Goal: Transaction & Acquisition: Purchase product/service

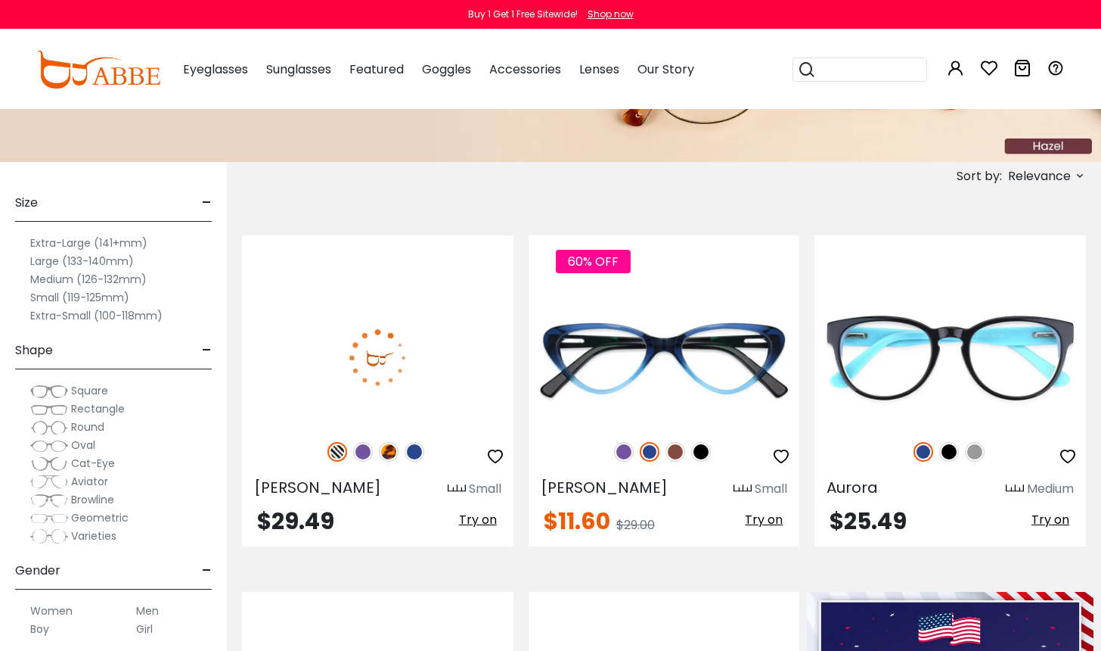
scroll to position [214, 0]
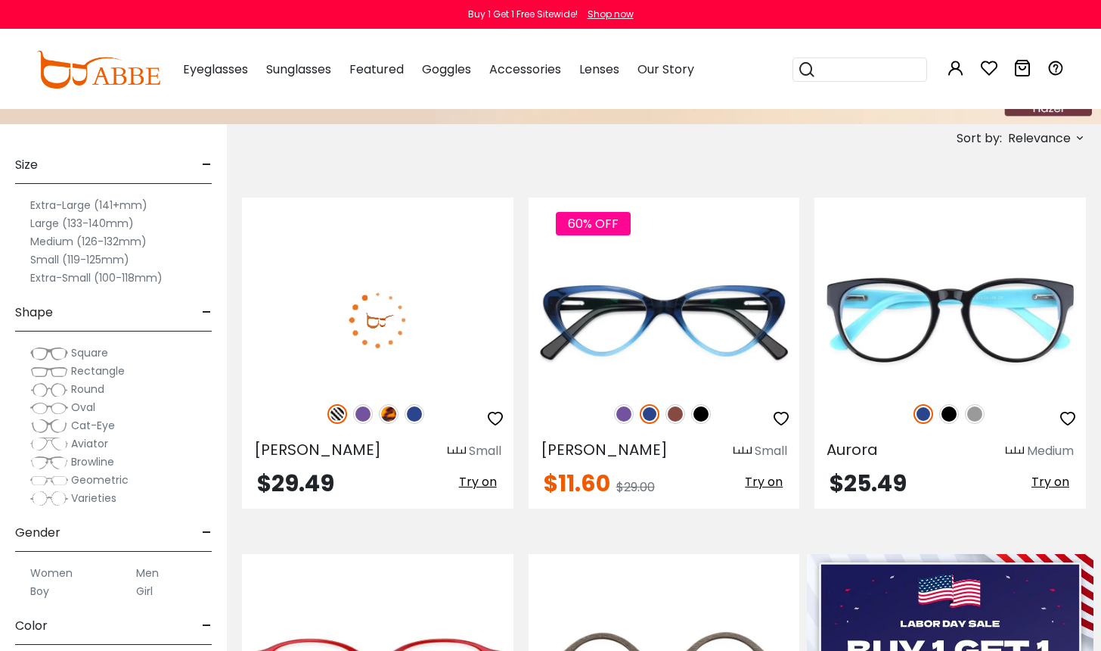
click at [92, 369] on span "Rectangle" at bounding box center [98, 370] width 54 height 15
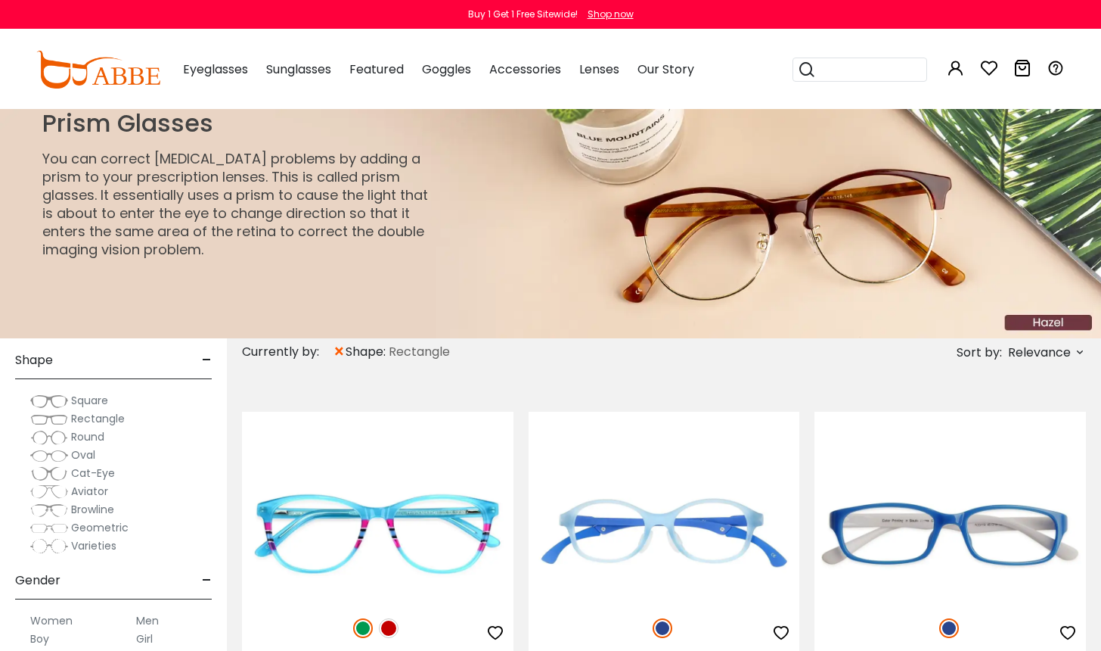
scroll to position [219, 0]
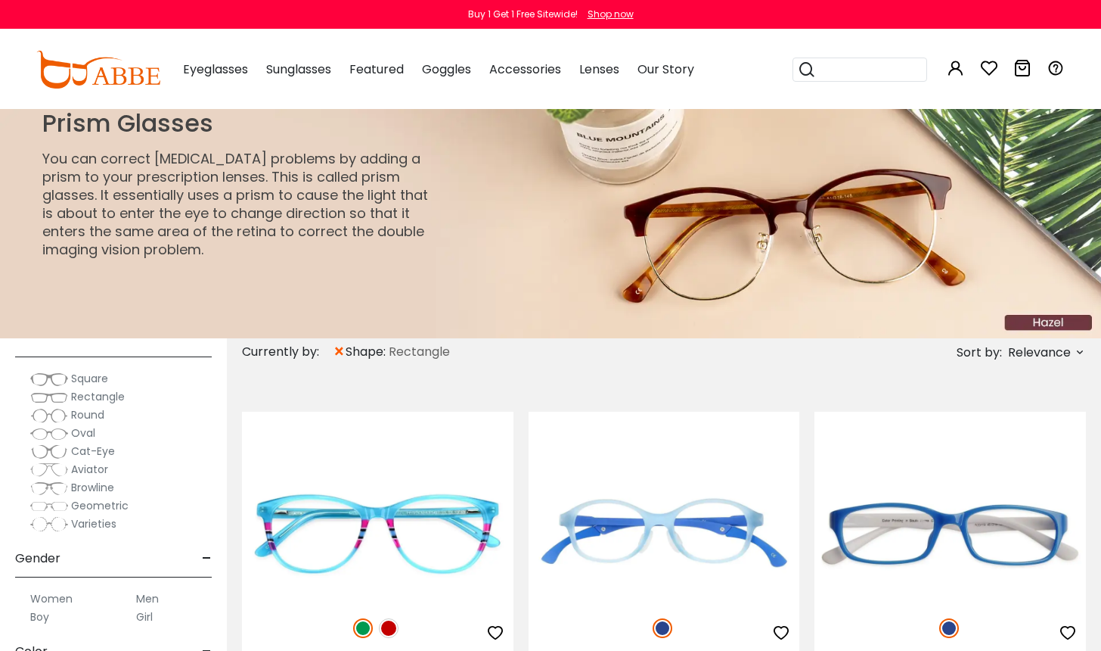
click at [99, 395] on span "Rectangle" at bounding box center [98, 396] width 54 height 15
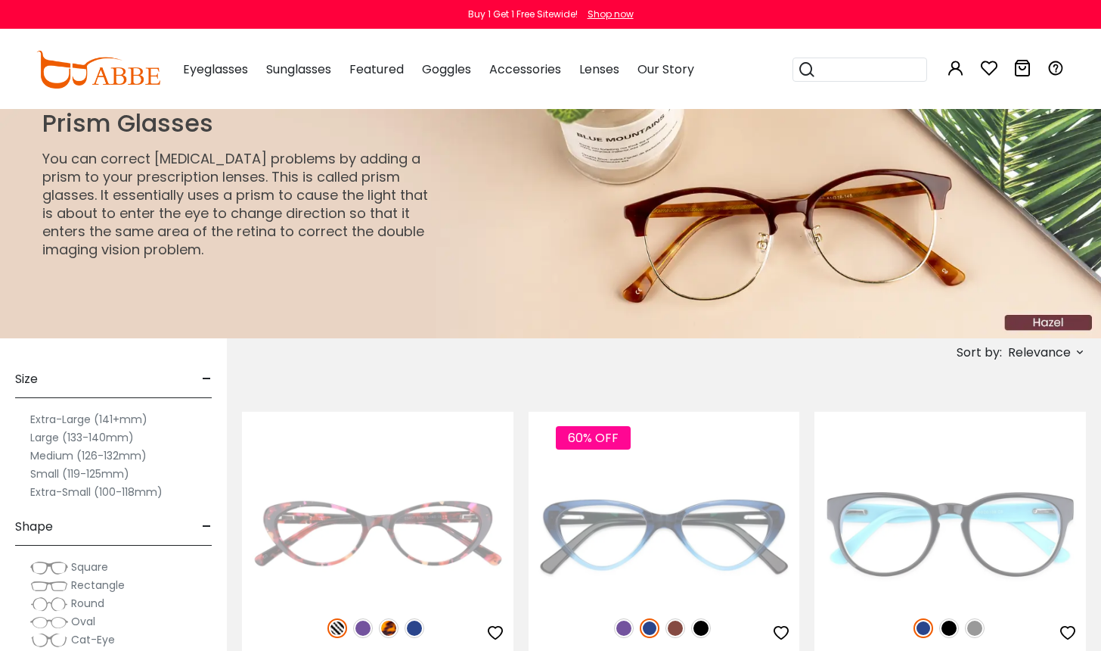
click at [80, 395] on div "Size -" at bounding box center [113, 375] width 197 height 45
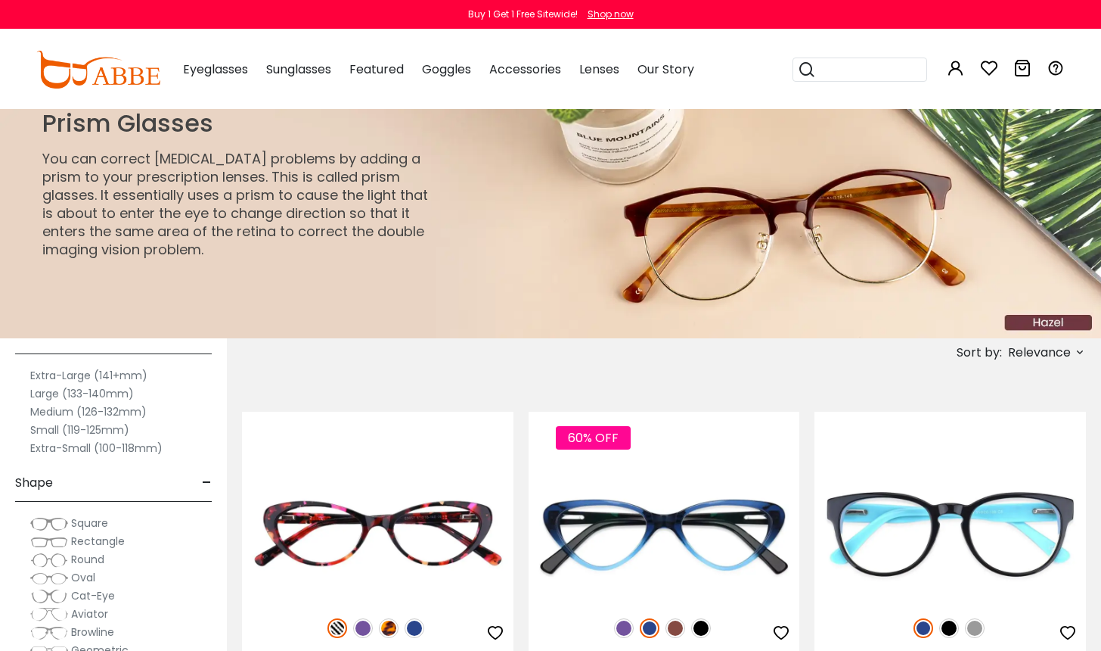
scroll to position [42, 0]
click at [68, 390] on label "Large (133-140mm)" at bounding box center [82, 395] width 104 height 18
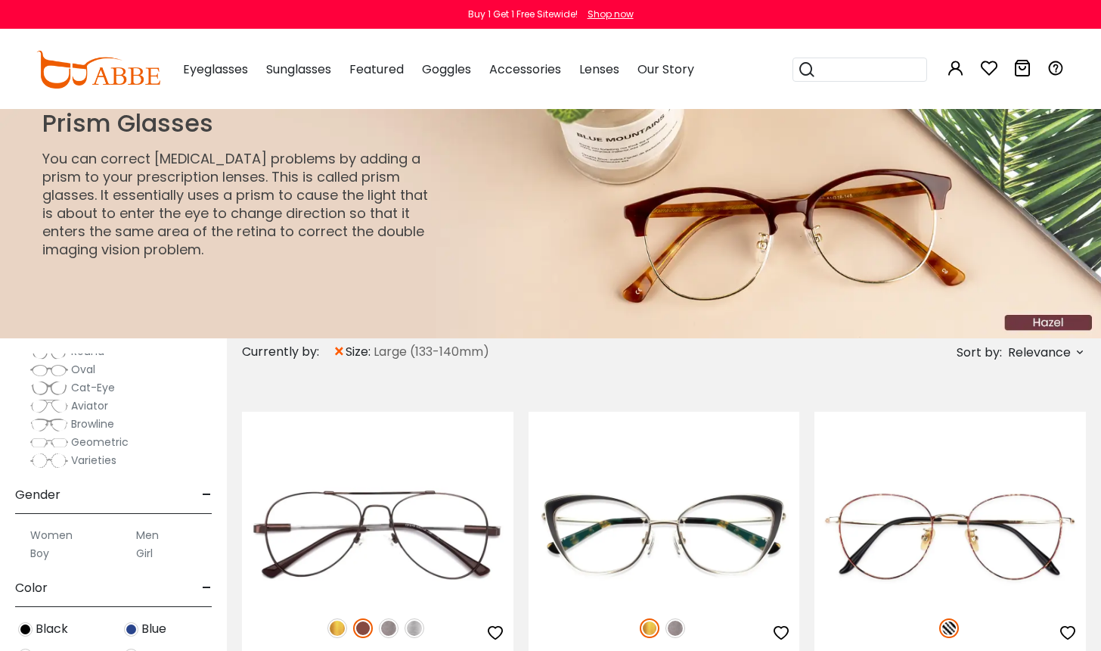
scroll to position [293, 0]
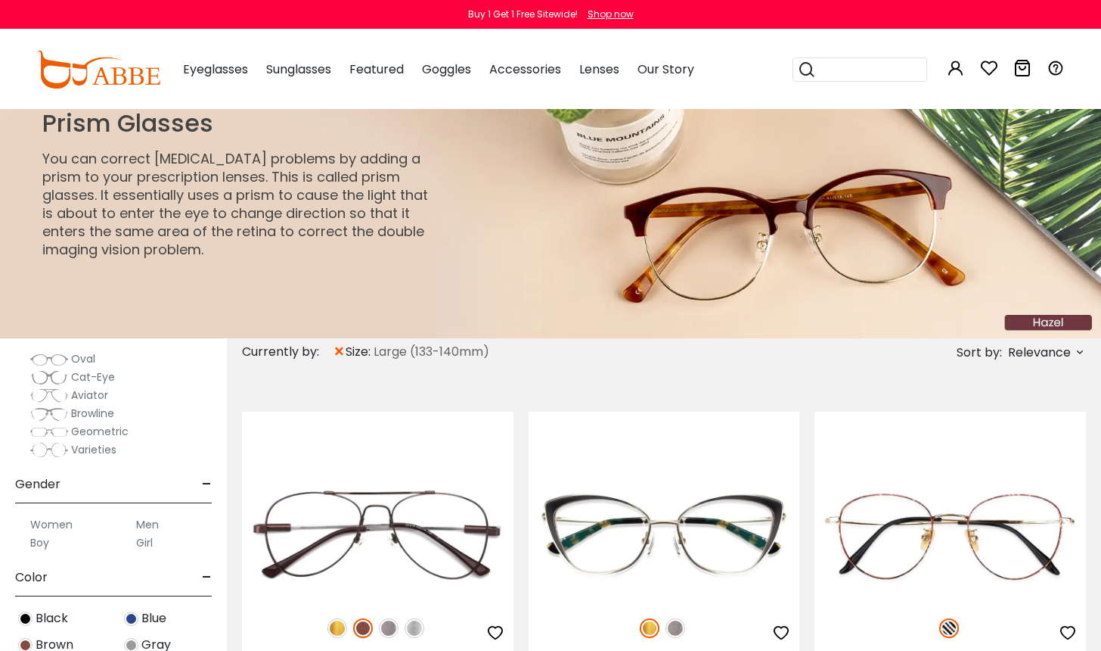
click at [146, 522] on label "Men" at bounding box center [147, 524] width 23 height 18
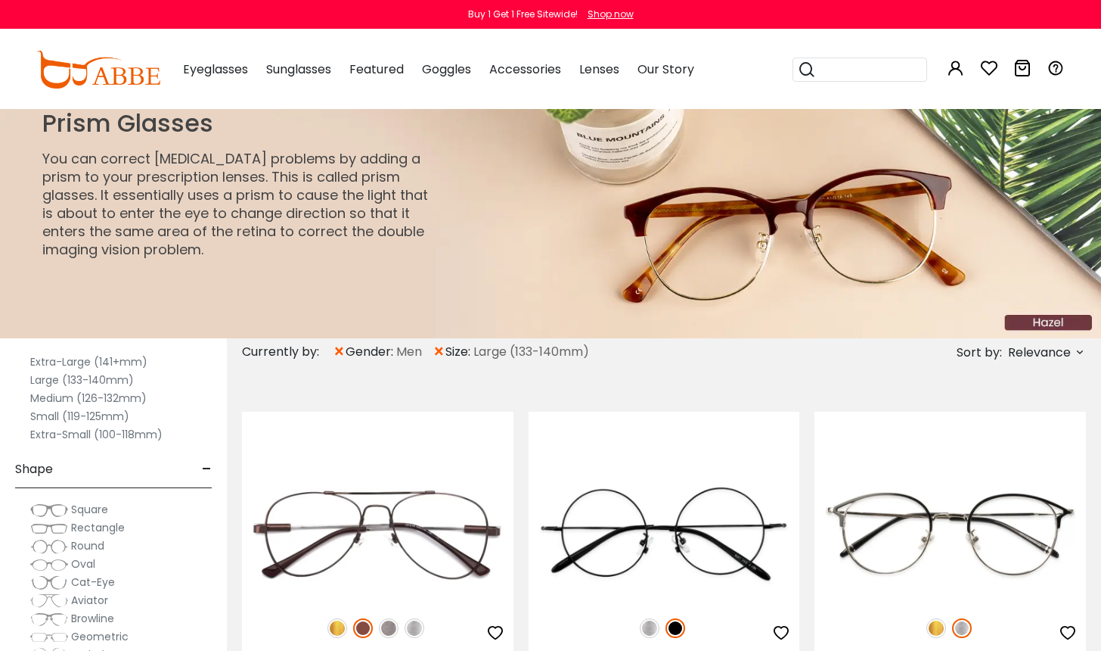
scroll to position [123, 0]
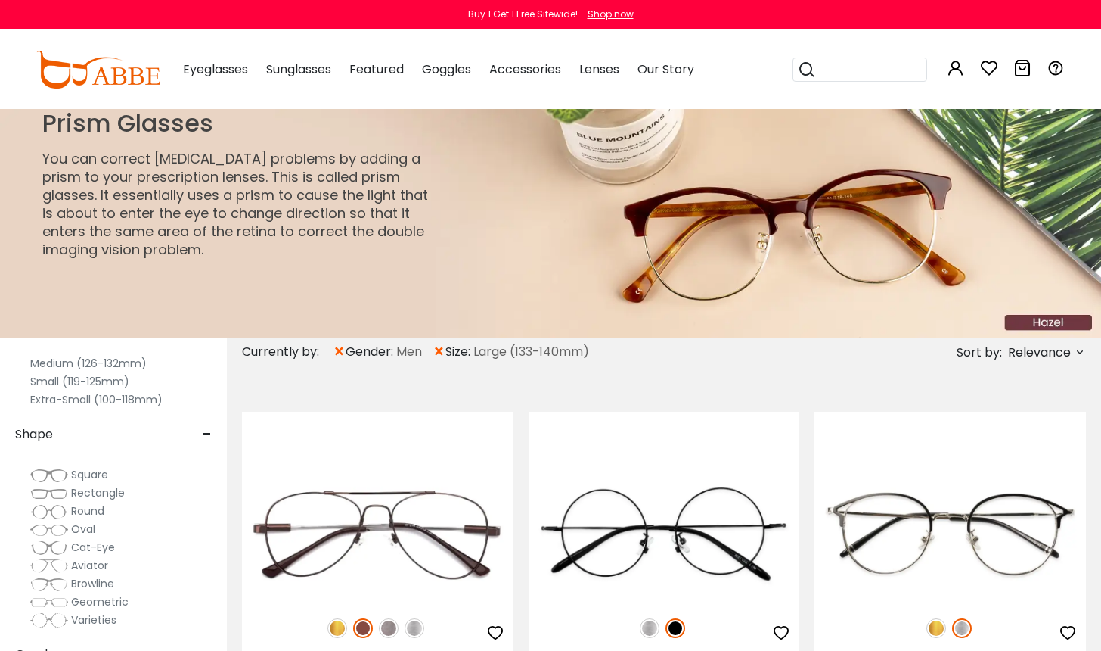
click at [101, 488] on span "Rectangle" at bounding box center [98, 492] width 54 height 15
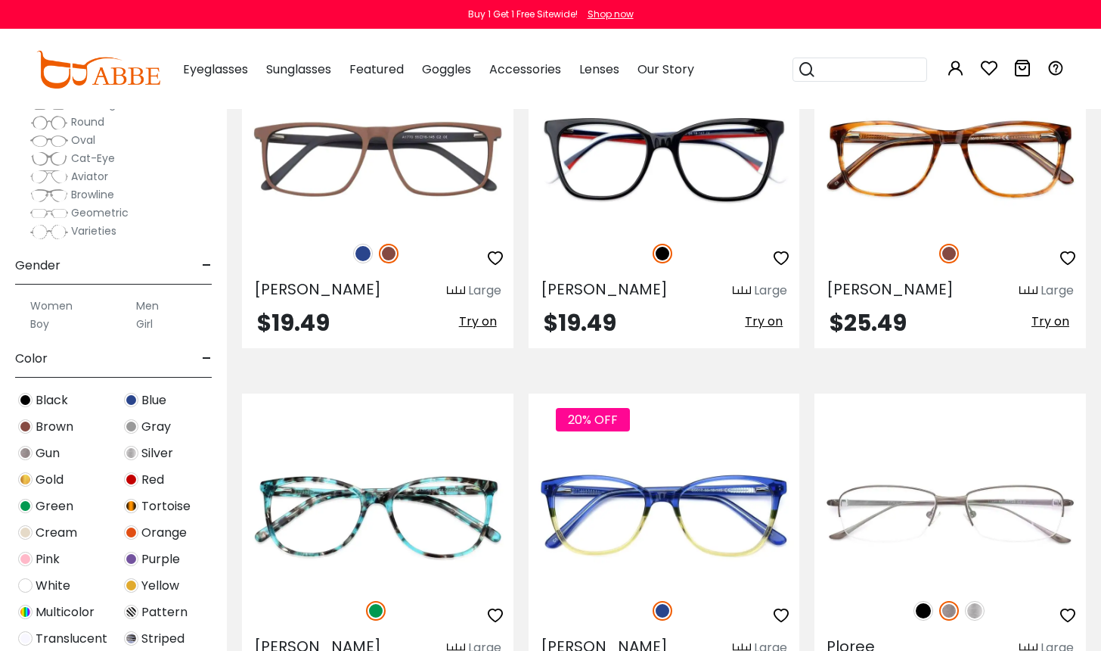
scroll to position [626, 0]
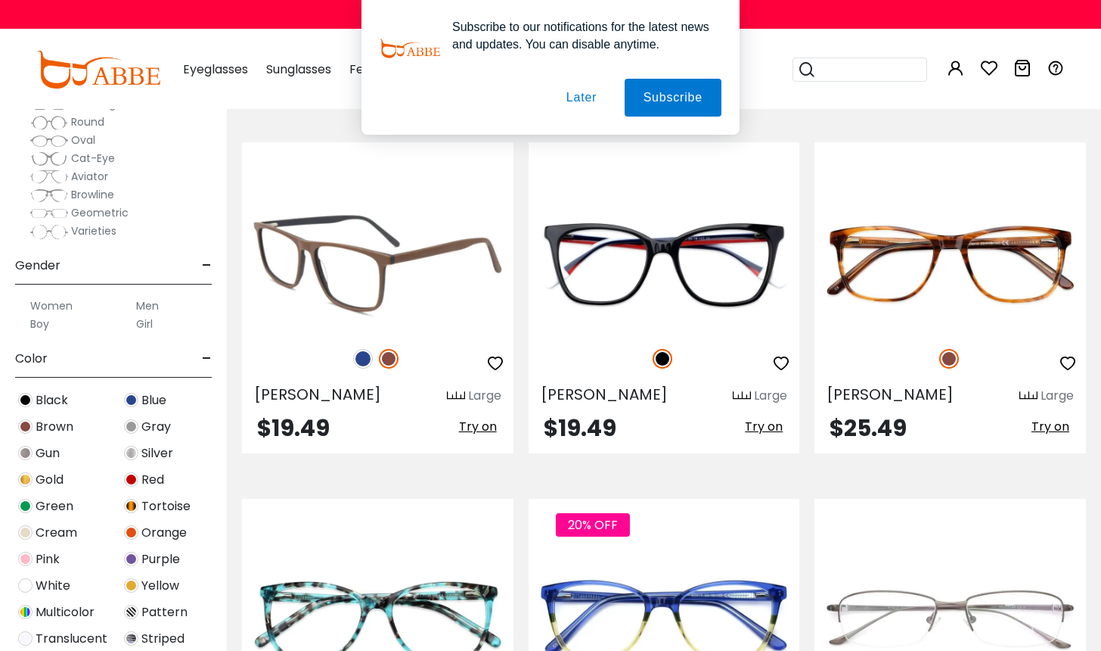
click at [363, 355] on img at bounding box center [363, 359] width 20 height 20
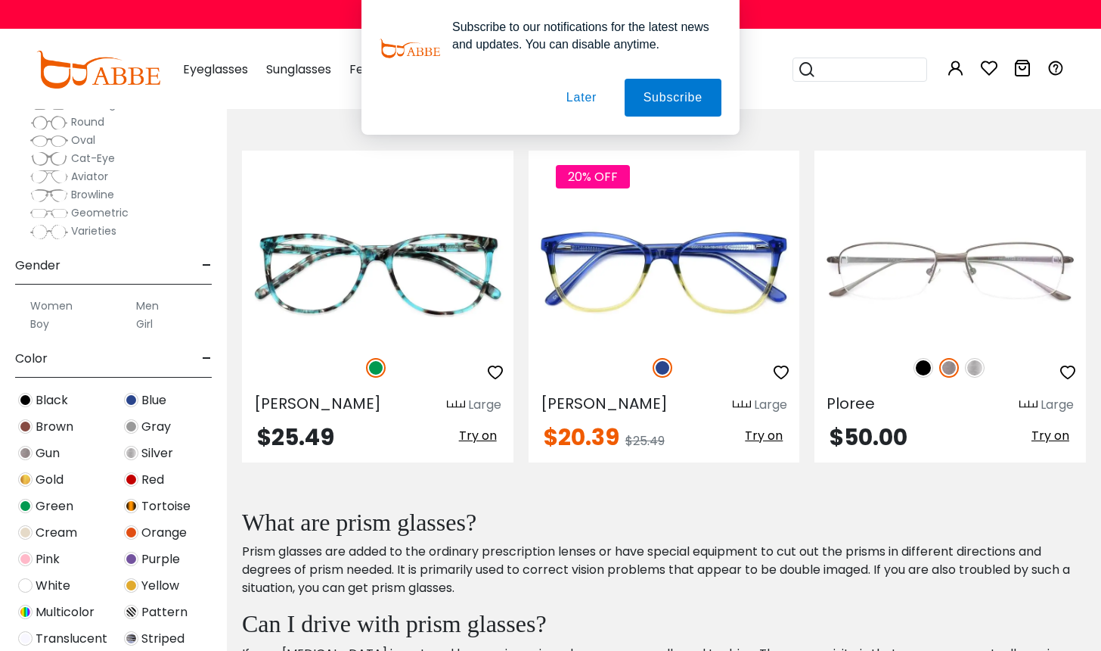
scroll to position [959, 0]
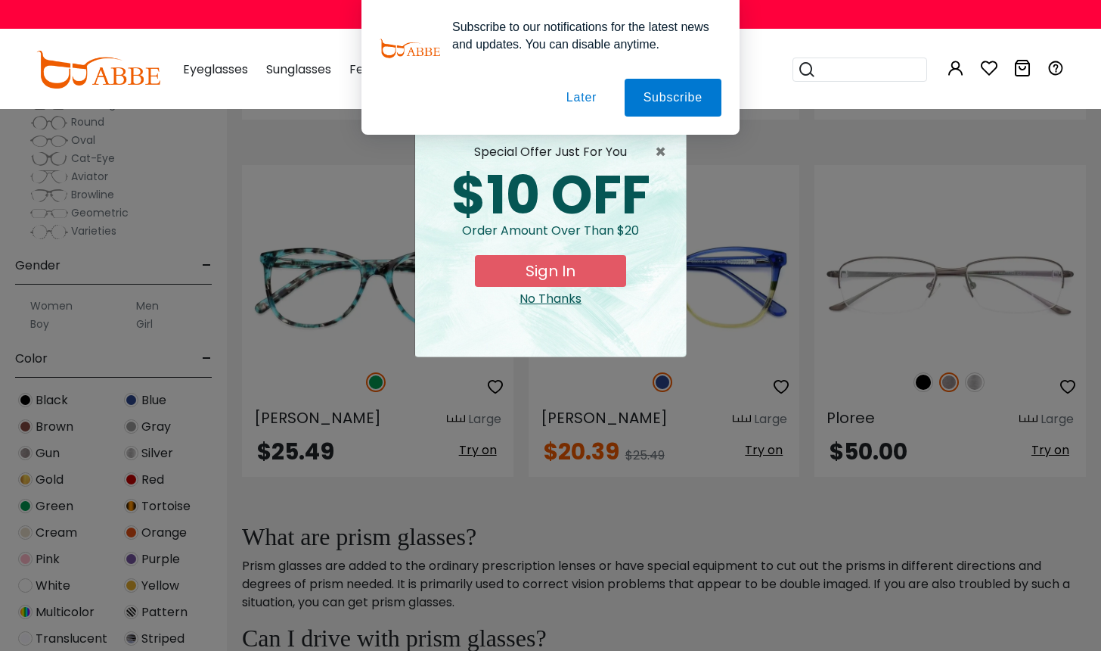
click at [0, 0] on button "Later" at bounding box center [0, 0] width 0 height 0
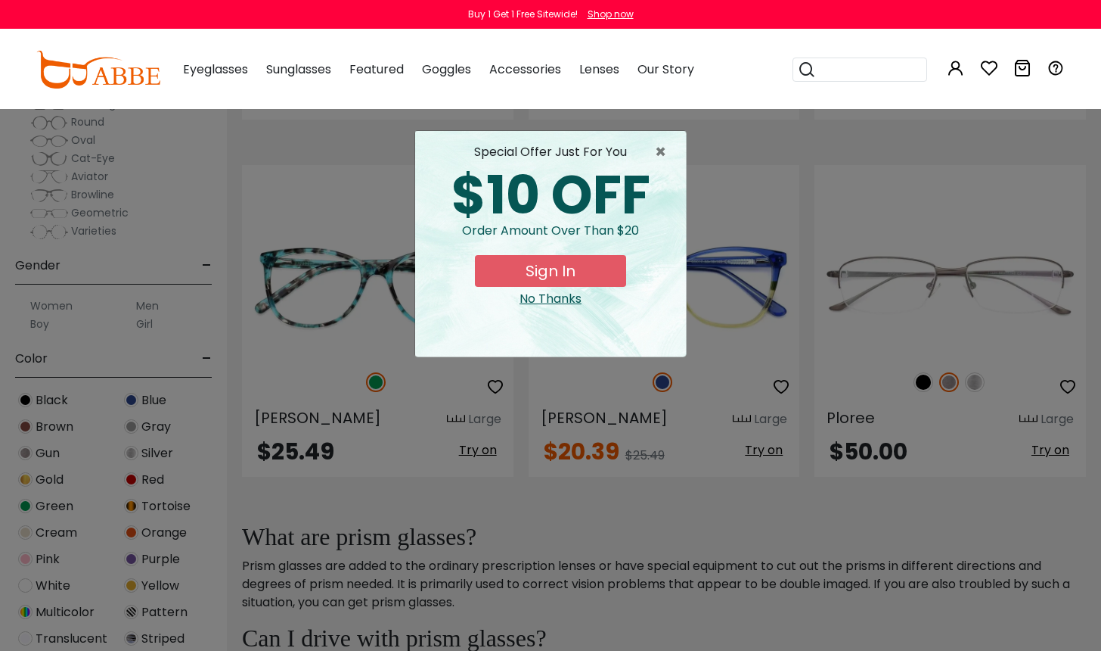
click at [653, 157] on div "special offer just for you" at bounding box center [550, 152] width 247 height 18
click at [650, 152] on div "special offer just for you" at bounding box center [550, 152] width 247 height 18
click at [663, 151] on span "×" at bounding box center [664, 152] width 19 height 18
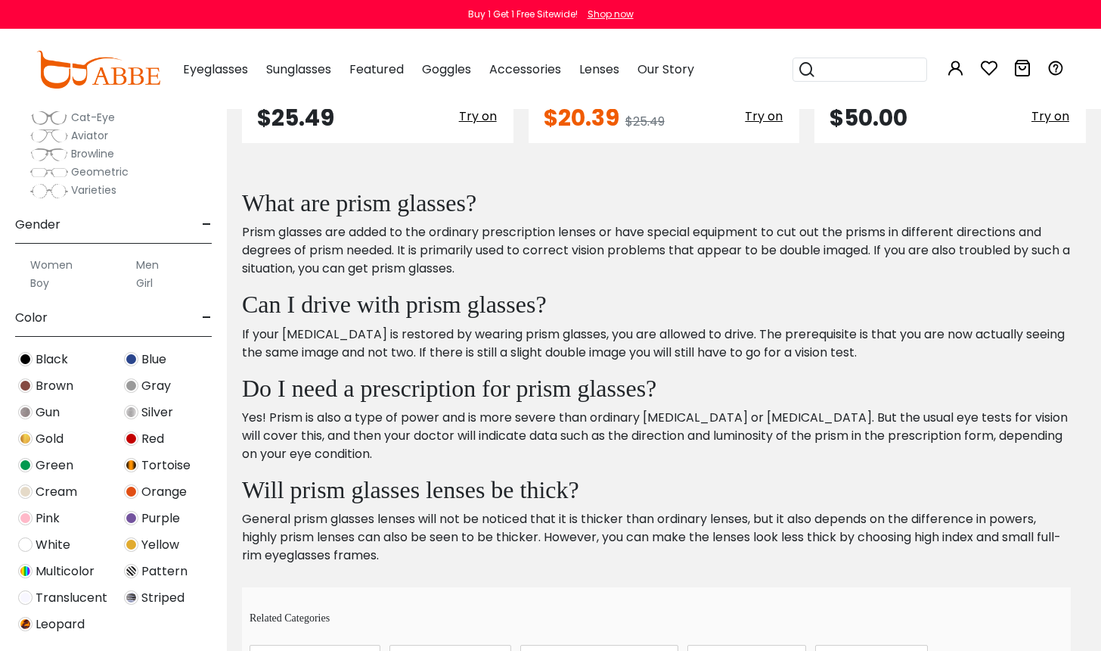
scroll to position [192, 0]
click at [53, 598] on span "Translucent" at bounding box center [72, 597] width 72 height 18
